Goal: Navigation & Orientation: Find specific page/section

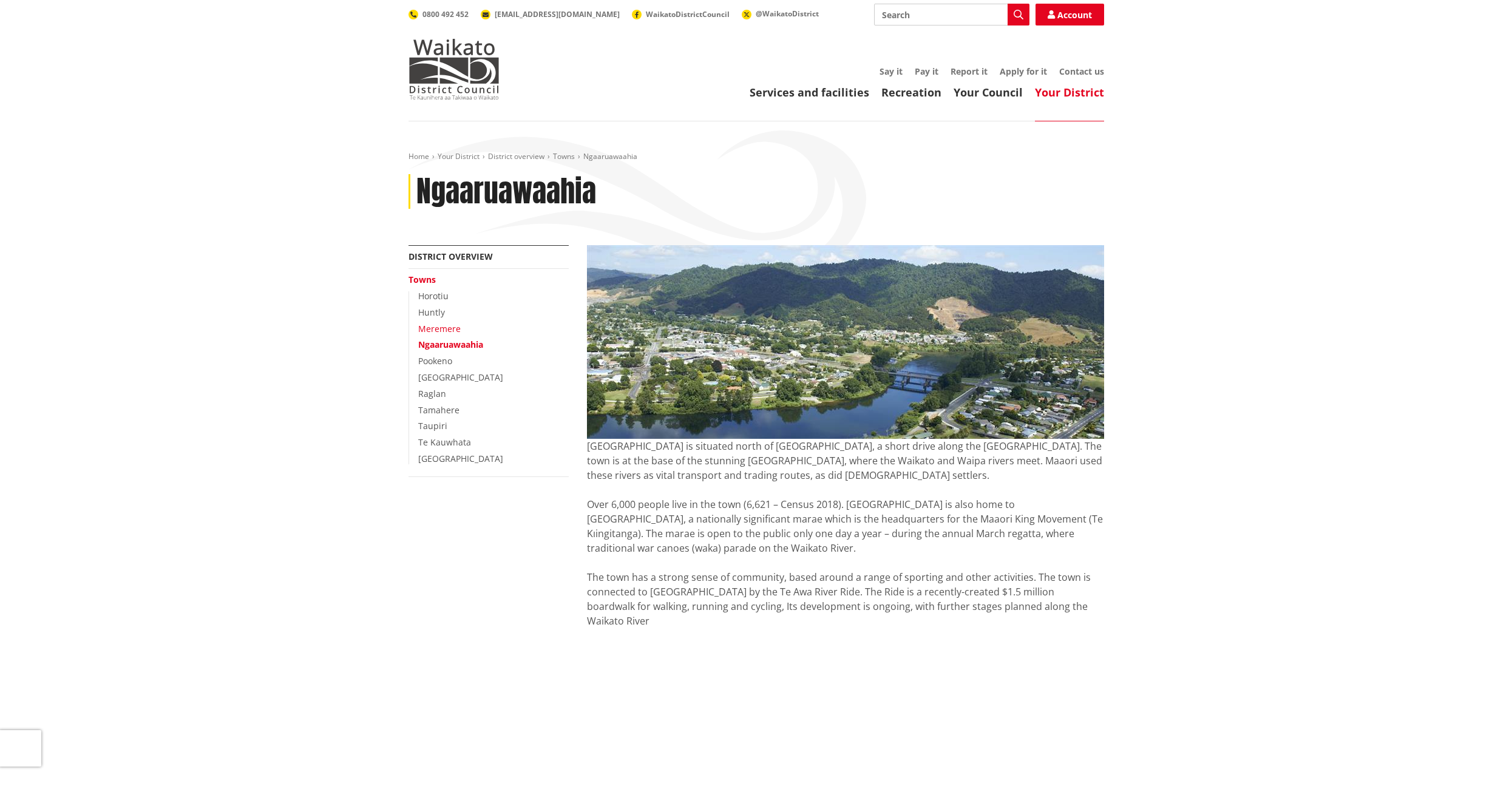
click at [440, 329] on link "Meremere" at bounding box center [439, 329] width 42 height 11
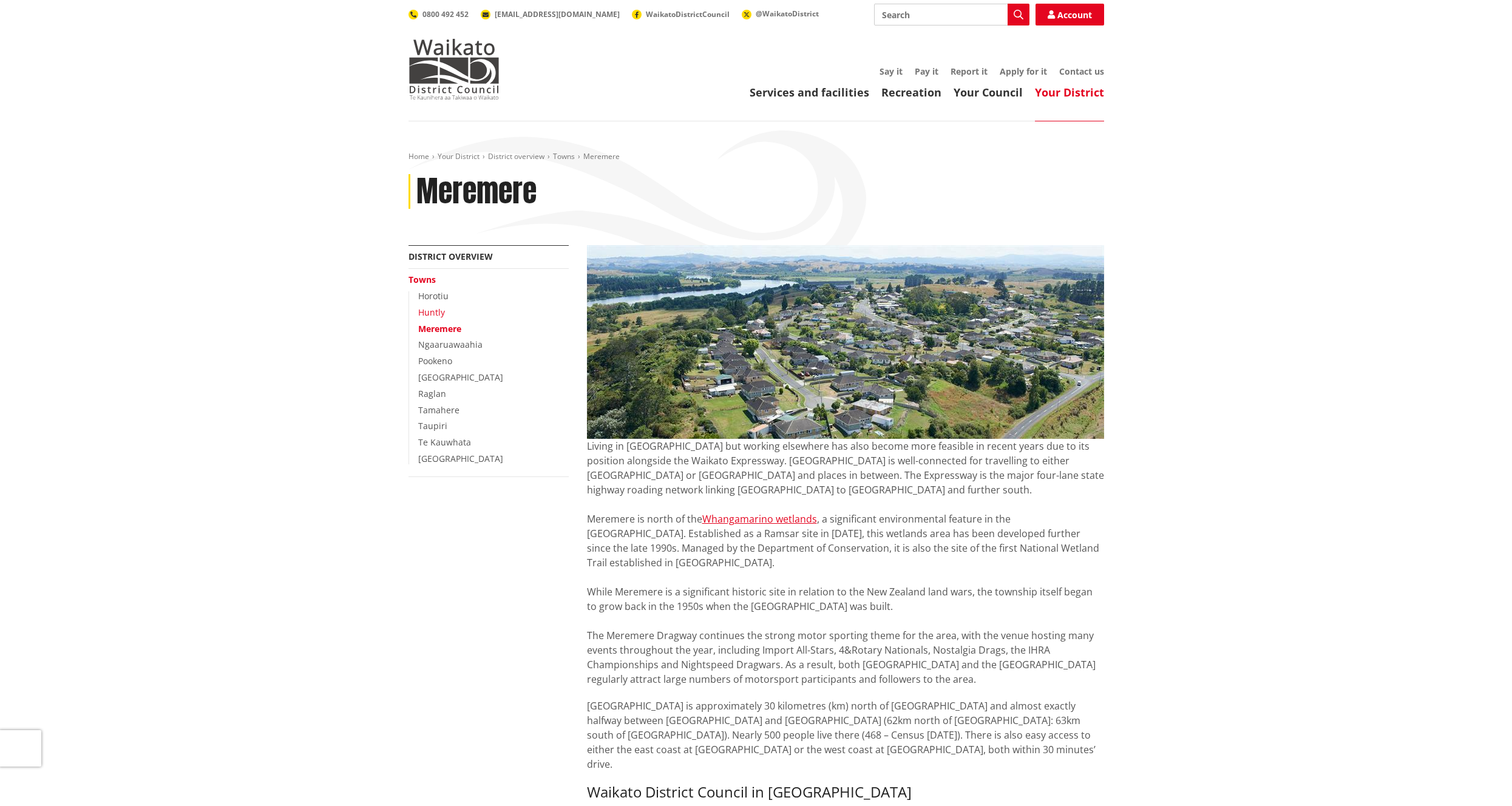
click at [431, 316] on link "Huntly" at bounding box center [432, 312] width 27 height 11
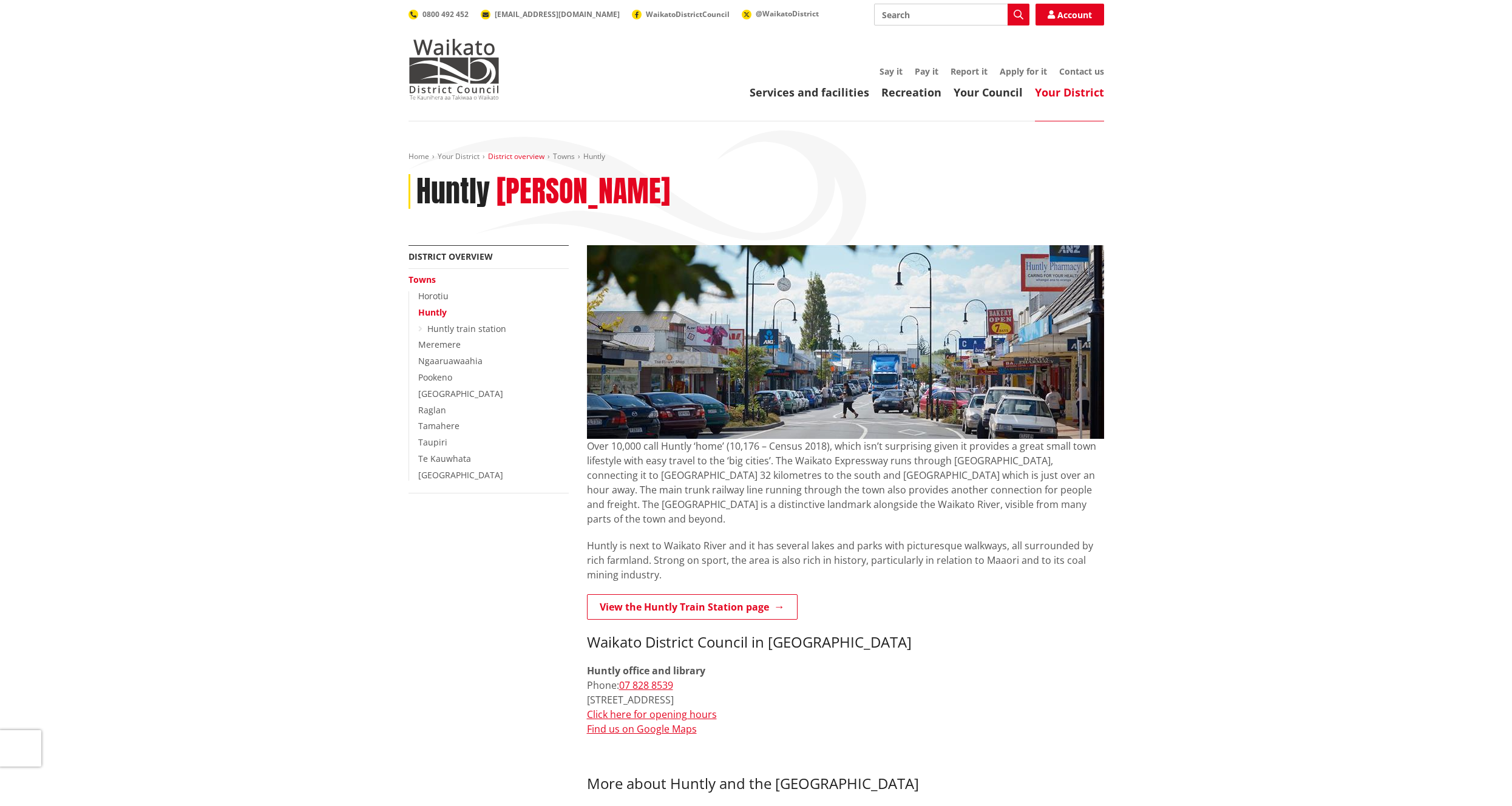
click at [499, 155] on link "District overview" at bounding box center [516, 157] width 56 height 10
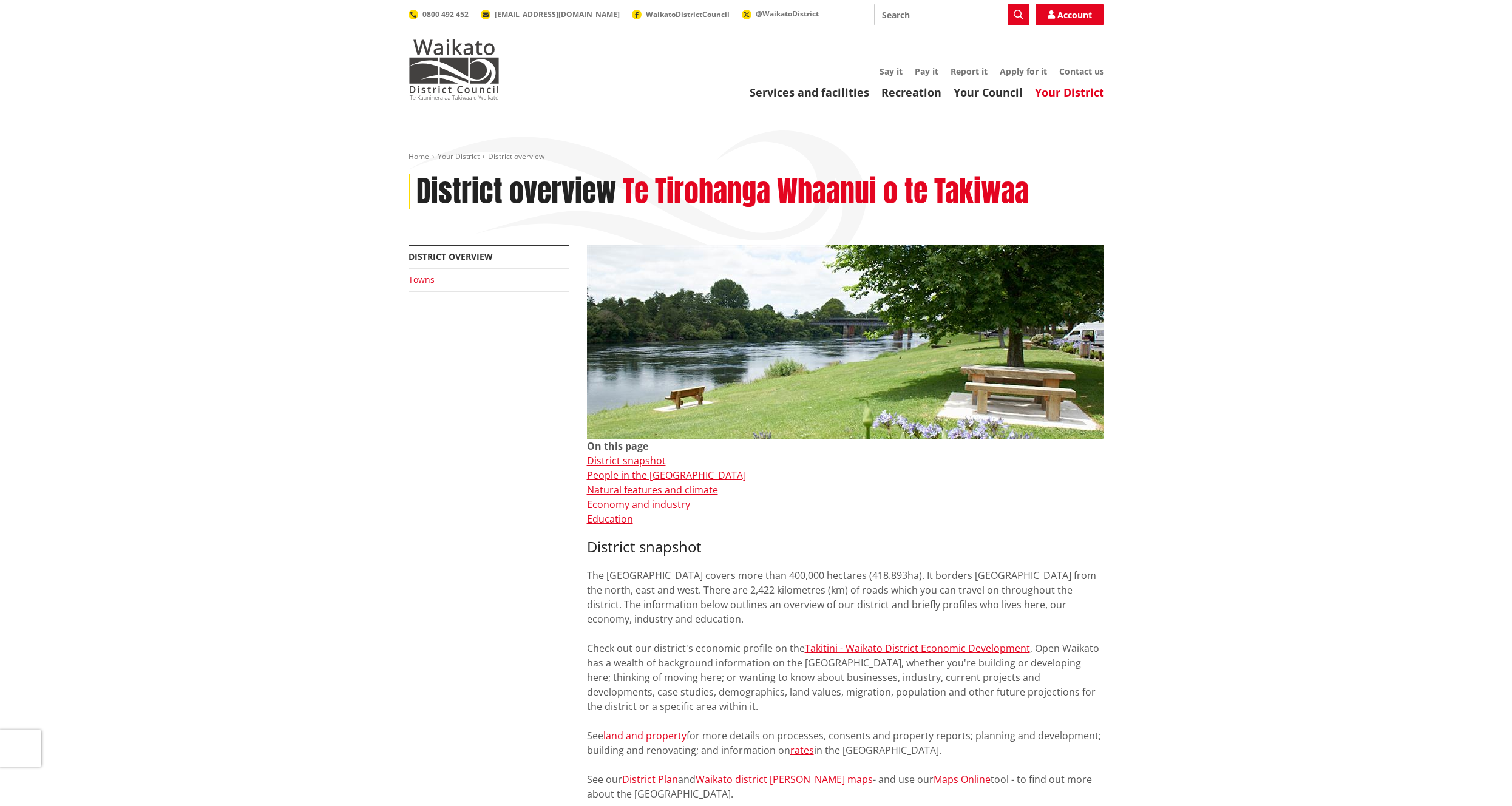
click at [427, 281] on link "Towns" at bounding box center [421, 279] width 26 height 11
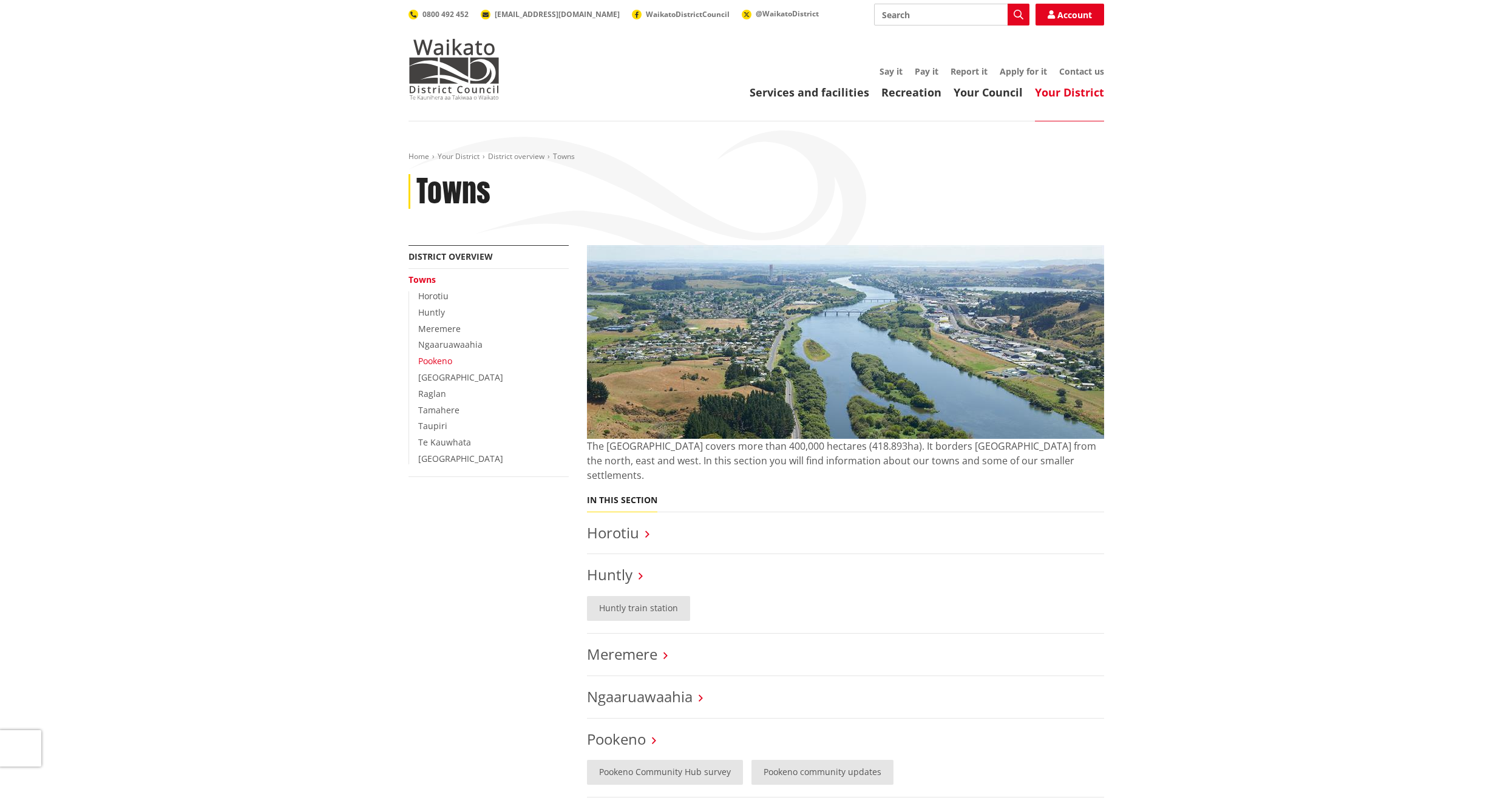
click at [435, 362] on link "Pookeno" at bounding box center [435, 361] width 34 height 11
